Goal: Task Accomplishment & Management: Use online tool/utility

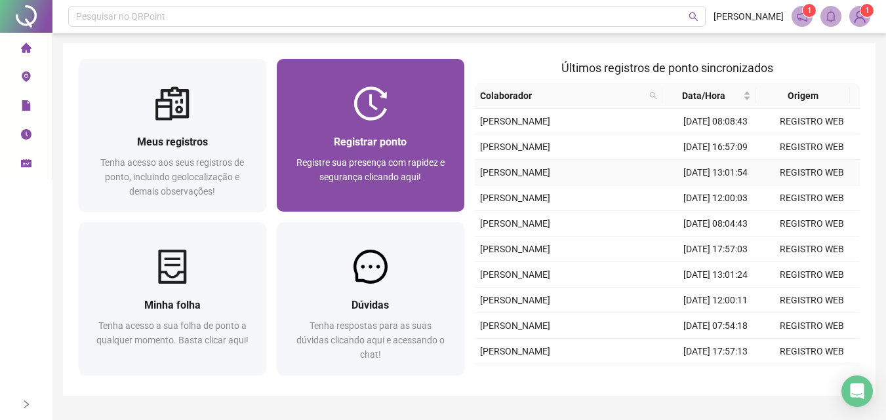
click at [399, 165] on span "Registre sua presença com rapidez e segurança clicando aqui!" at bounding box center [370, 169] width 148 height 25
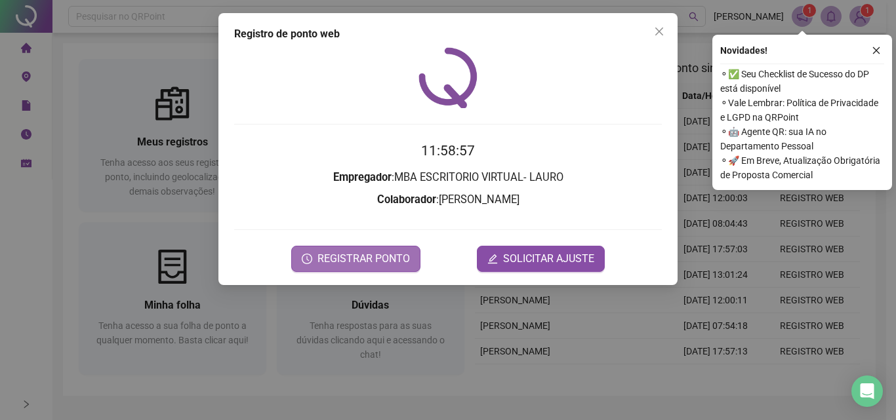
click at [403, 251] on span "REGISTRAR PONTO" at bounding box center [363, 259] width 92 height 16
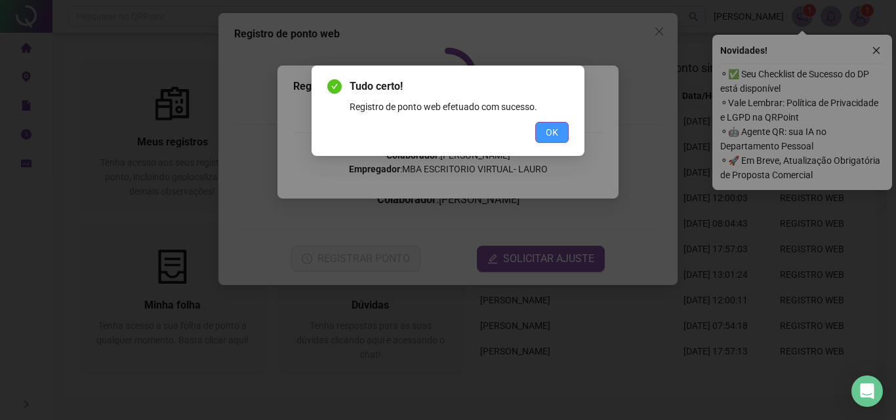
click at [537, 132] on button "OK" at bounding box center [551, 132] width 33 height 21
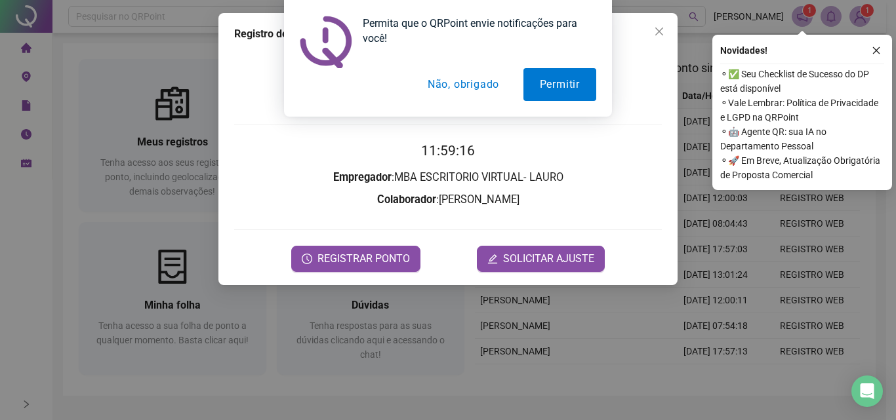
click at [465, 82] on button "Não, obrigado" at bounding box center [463, 84] width 104 height 33
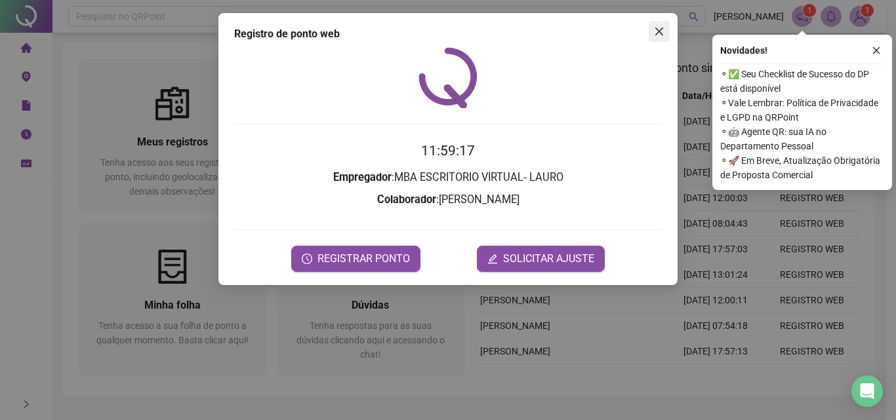
click at [658, 38] on button "Close" at bounding box center [659, 31] width 21 height 21
